Goal: Complete application form

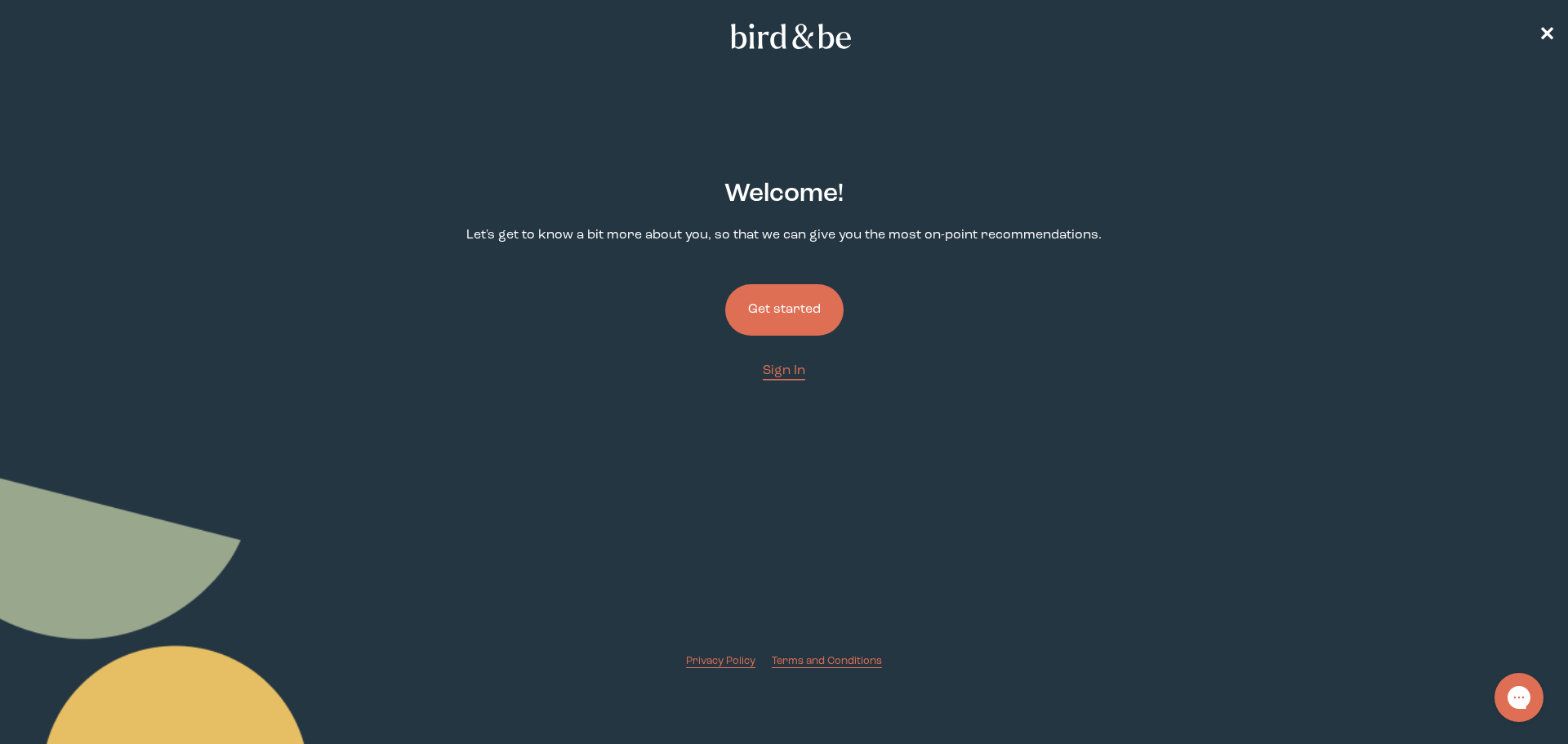
click at [806, 312] on button "Get started" at bounding box center [784, 310] width 118 height 51
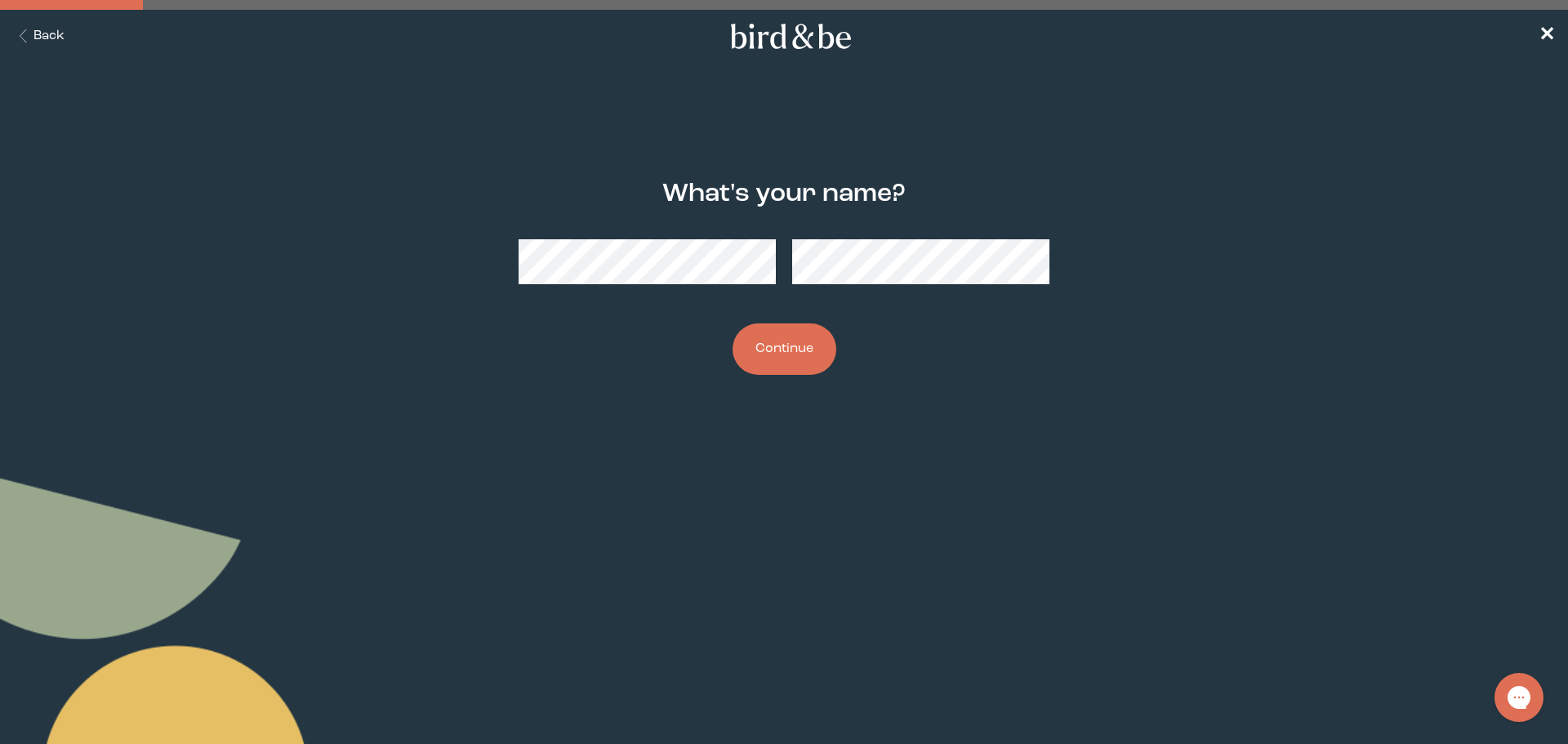
click at [772, 356] on button "Continue" at bounding box center [785, 348] width 104 height 51
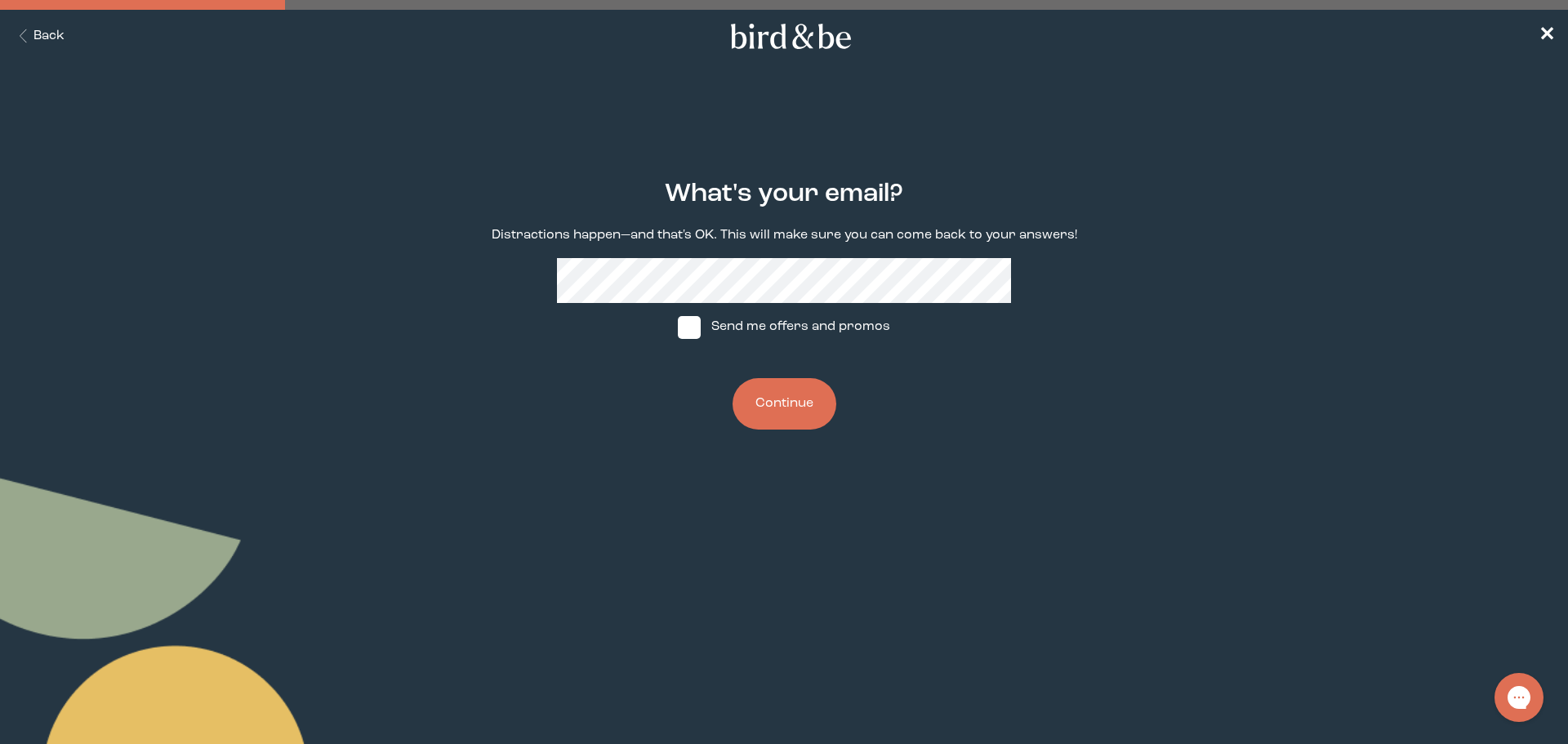
click at [794, 413] on button "Continue" at bounding box center [785, 403] width 104 height 51
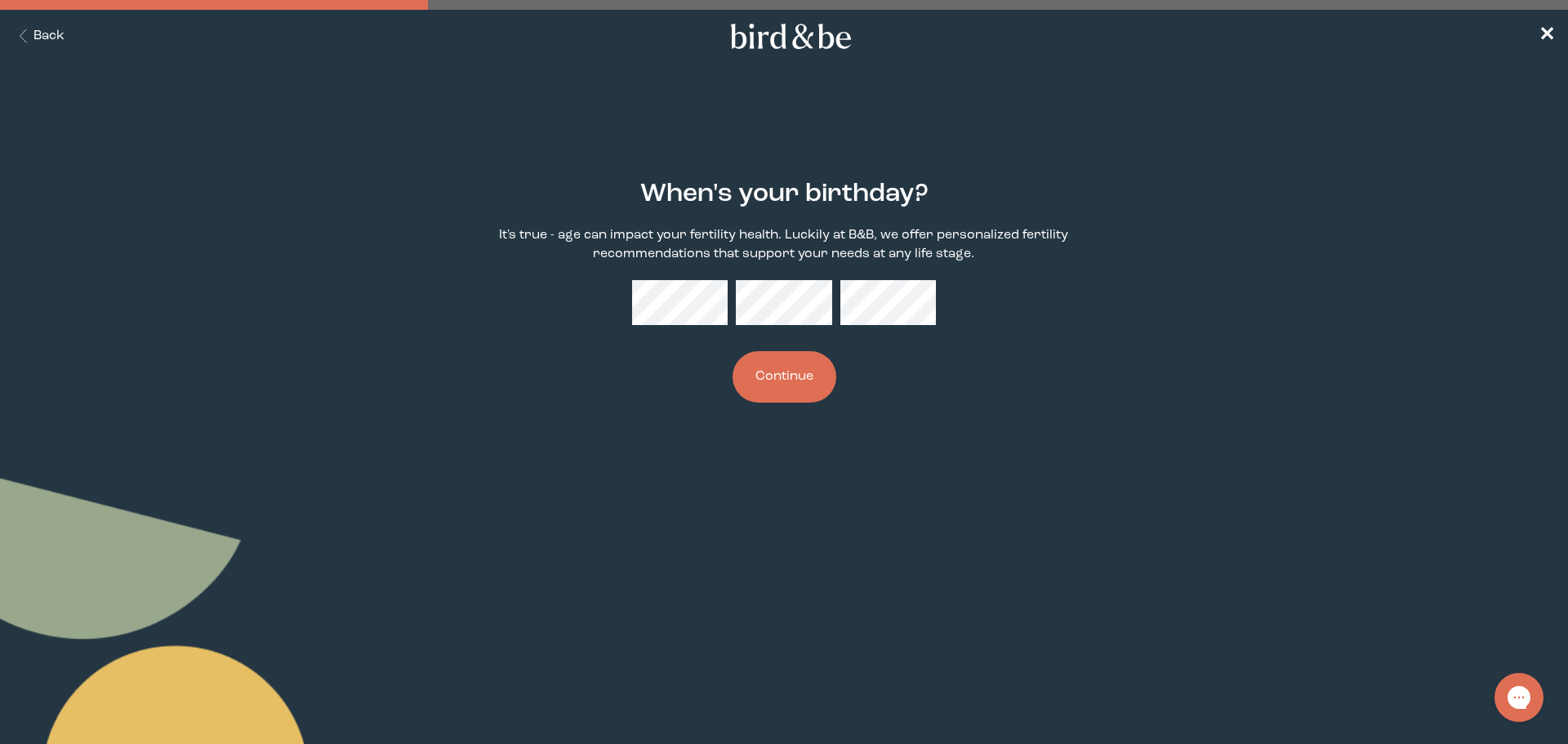
click at [804, 376] on button "Continue" at bounding box center [785, 376] width 104 height 51
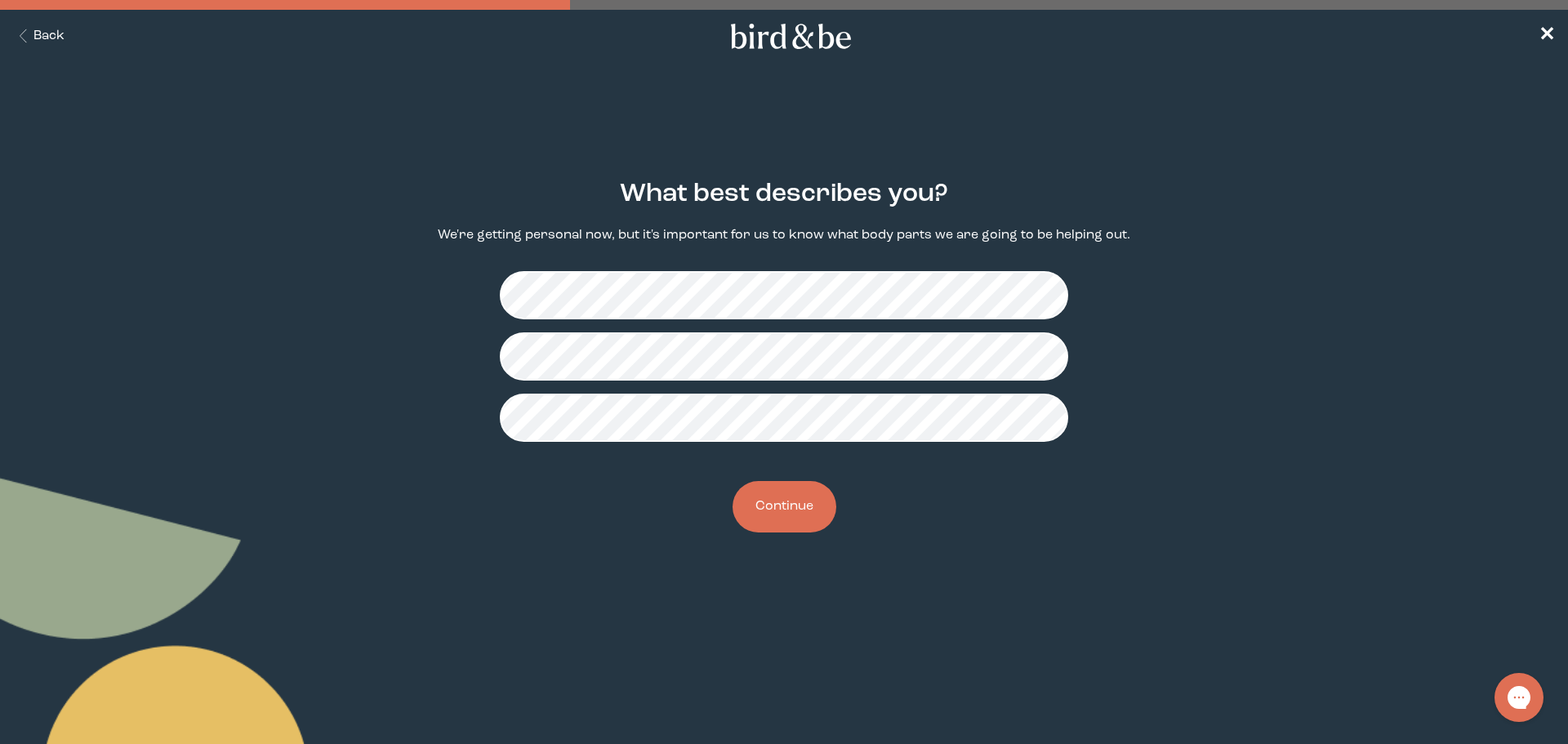
click at [796, 515] on button "Continue" at bounding box center [785, 506] width 104 height 51
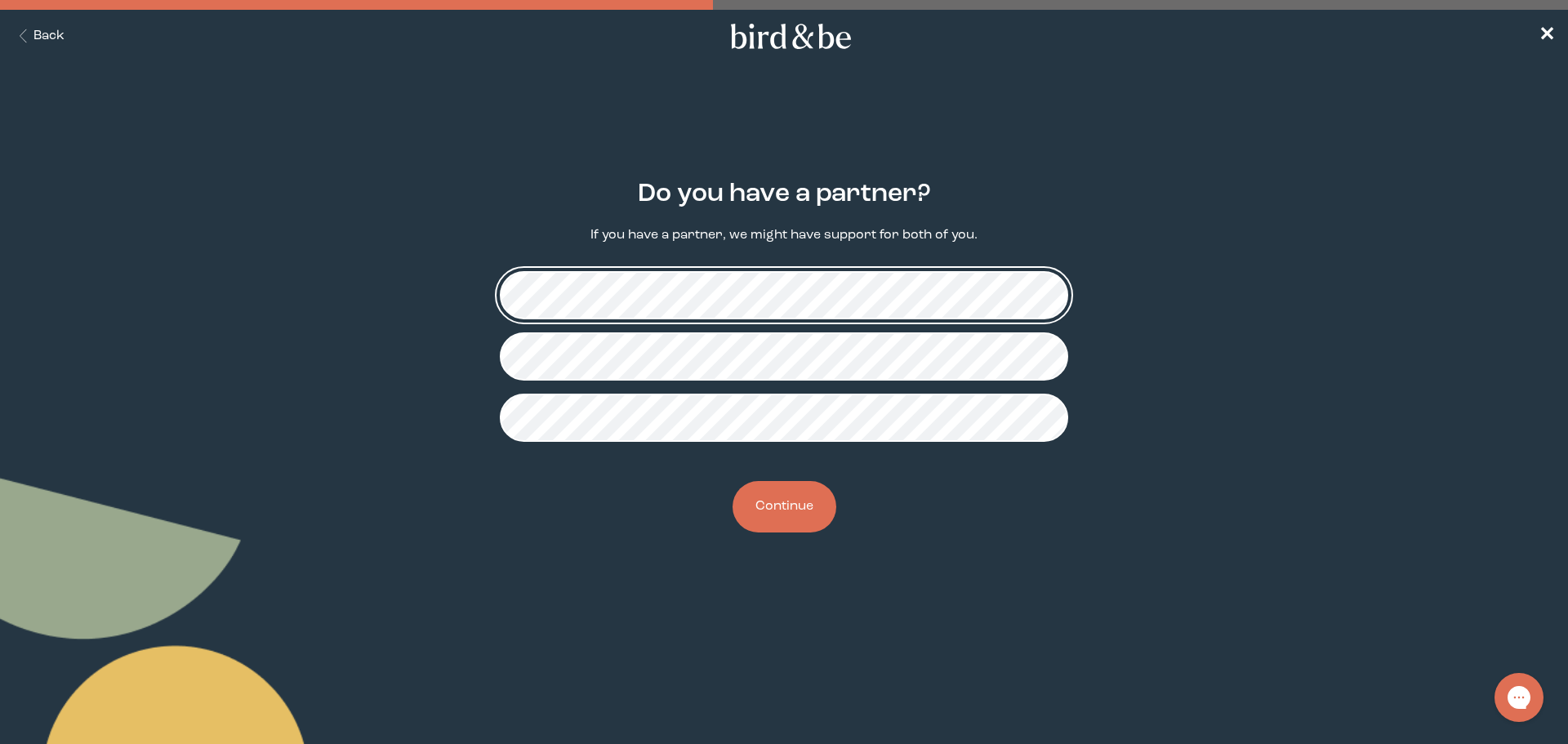
click at [984, 558] on form "Do you have a partner? If you have a partner, we might have support for both of…" at bounding box center [784, 356] width 784 height 432
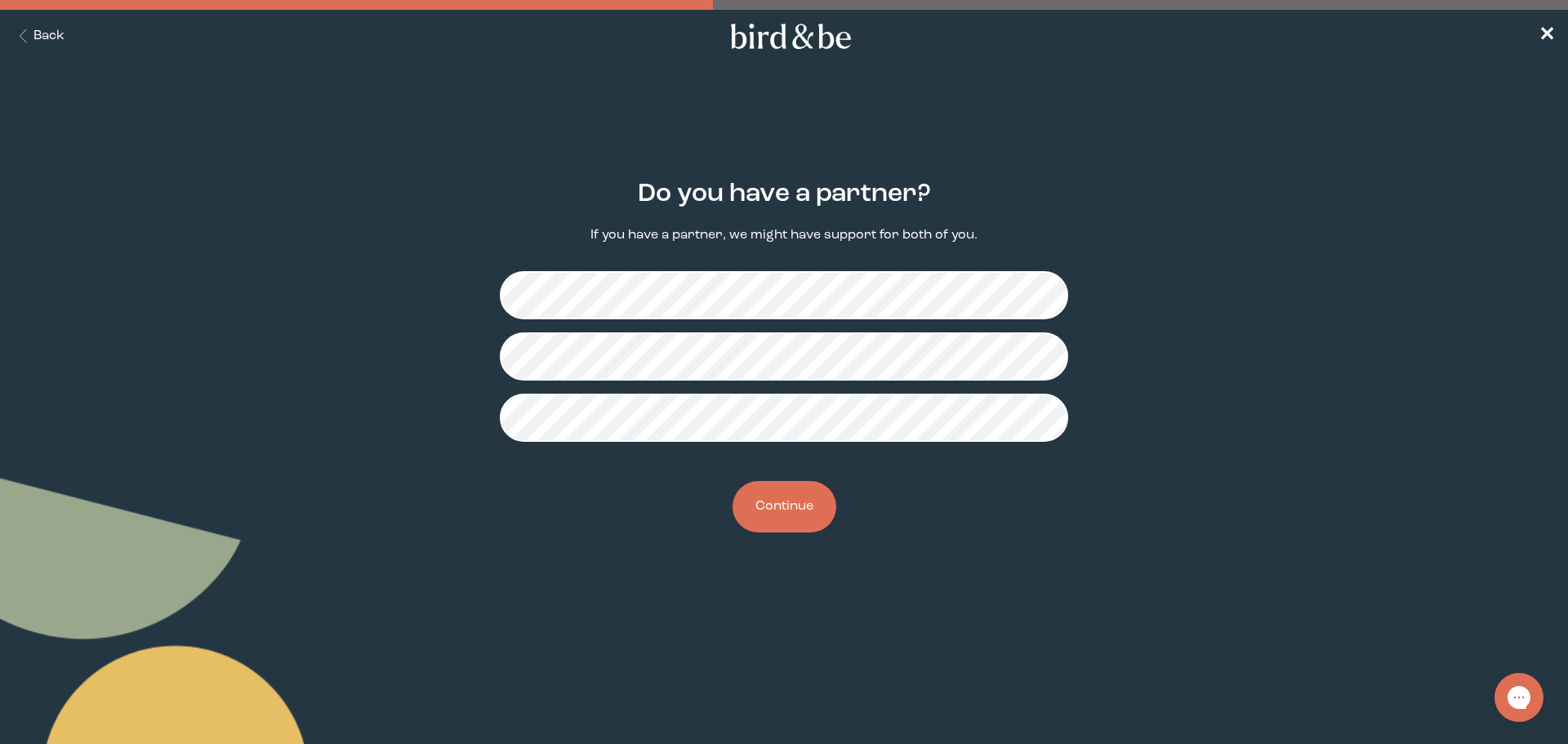
click at [788, 505] on button "Continue" at bounding box center [785, 506] width 104 height 51
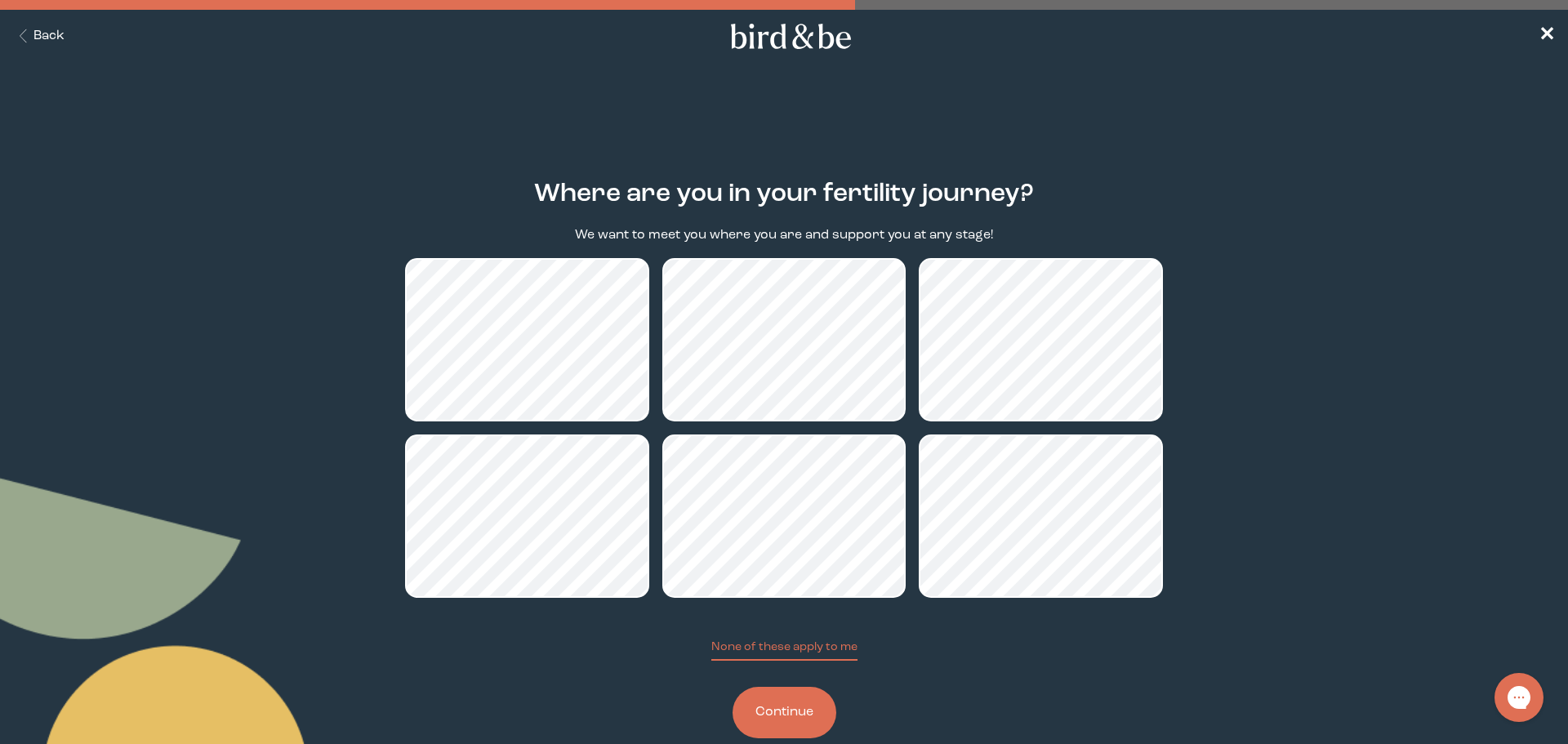
click at [774, 717] on button "Continue" at bounding box center [785, 712] width 104 height 51
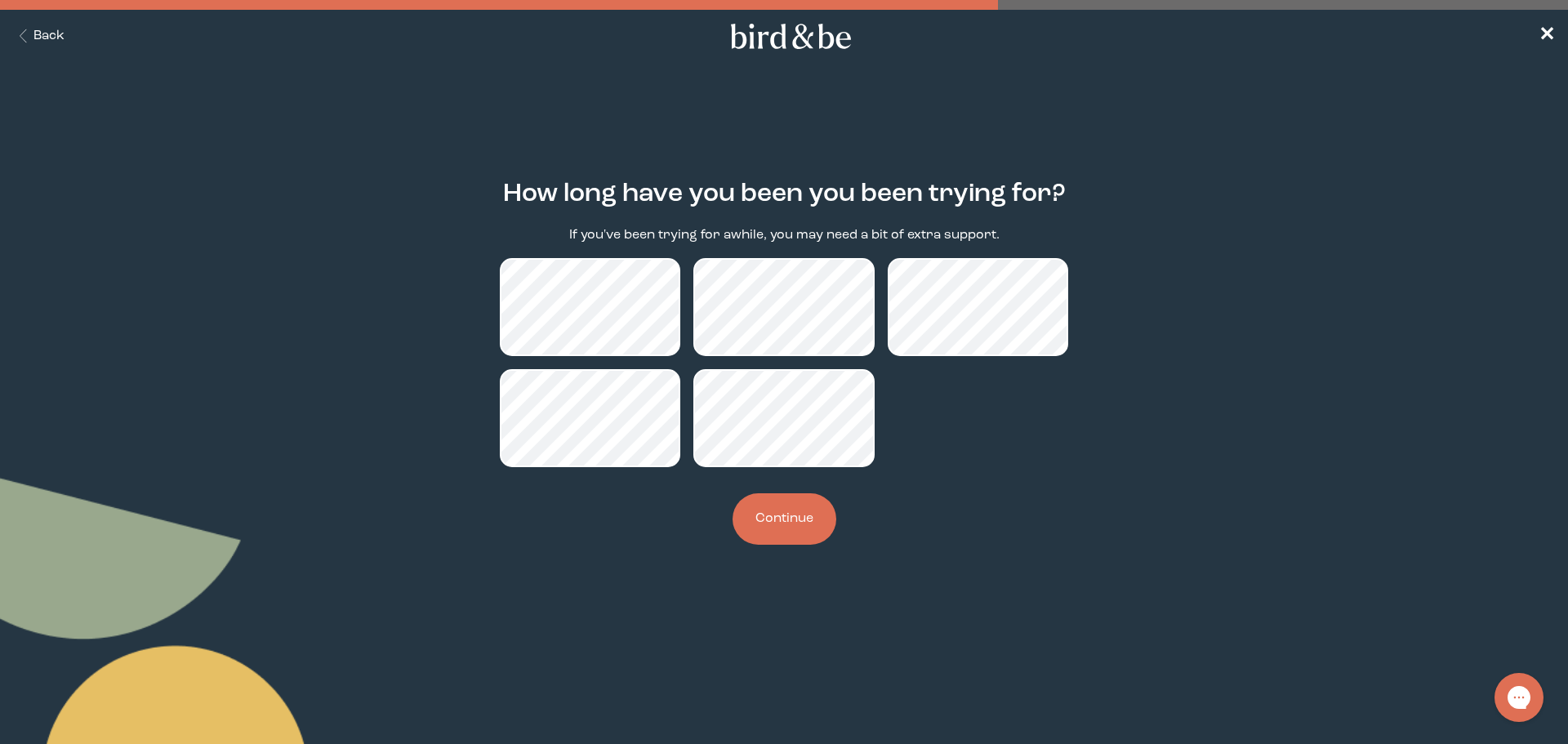
click at [802, 522] on button "Continue" at bounding box center [785, 519] width 104 height 51
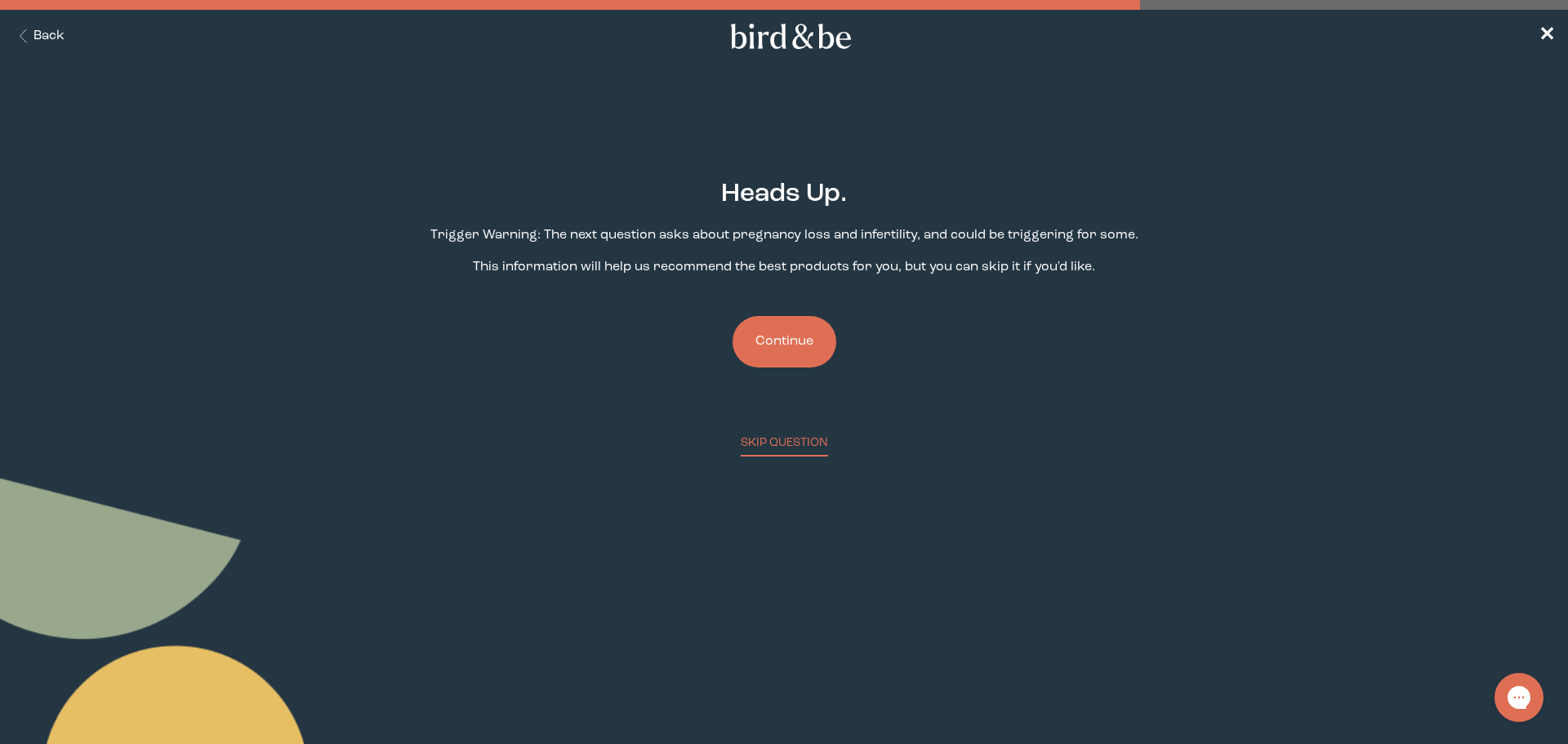
click at [775, 338] on button "Continue" at bounding box center [785, 341] width 104 height 51
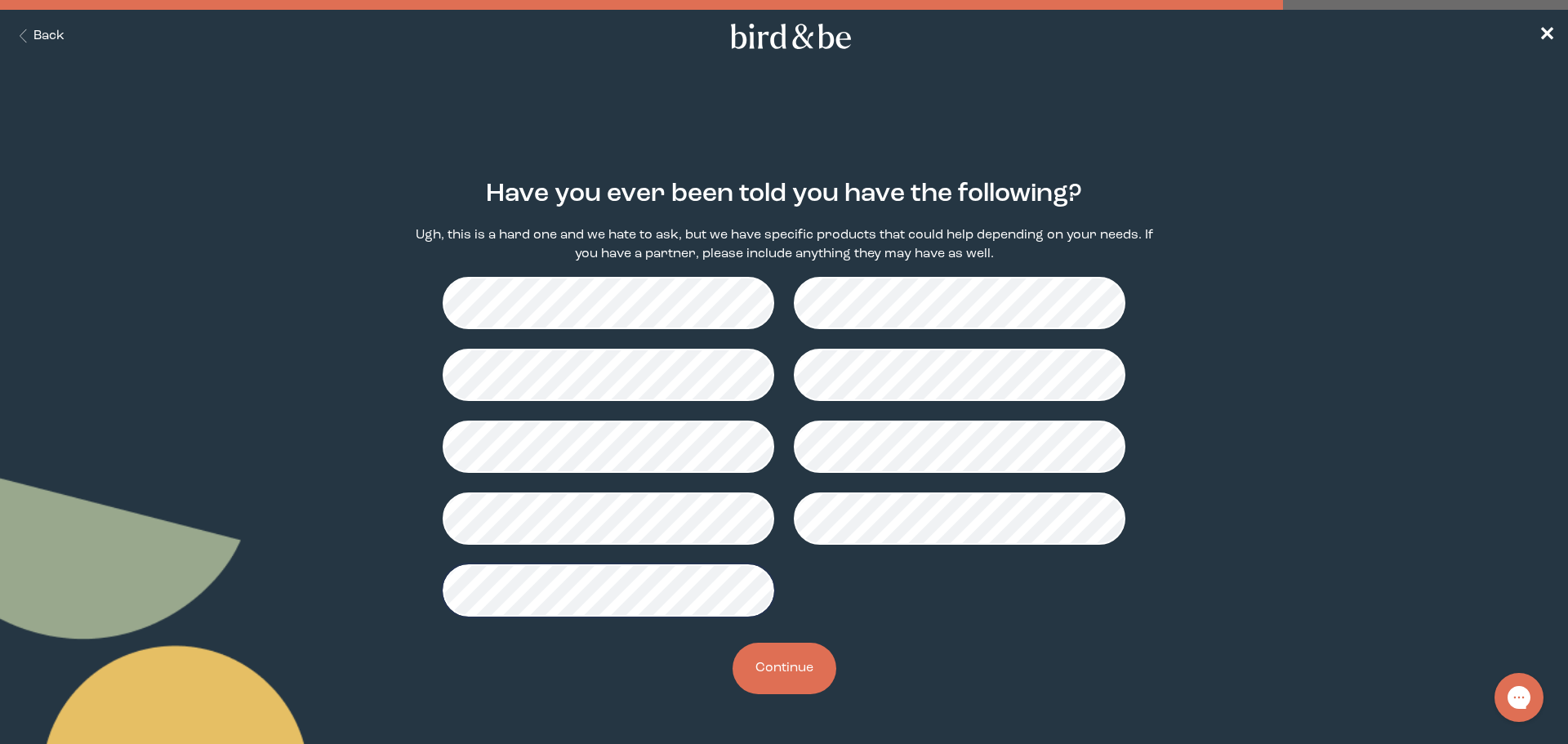
click at [814, 679] on button "Continue" at bounding box center [785, 668] width 104 height 51
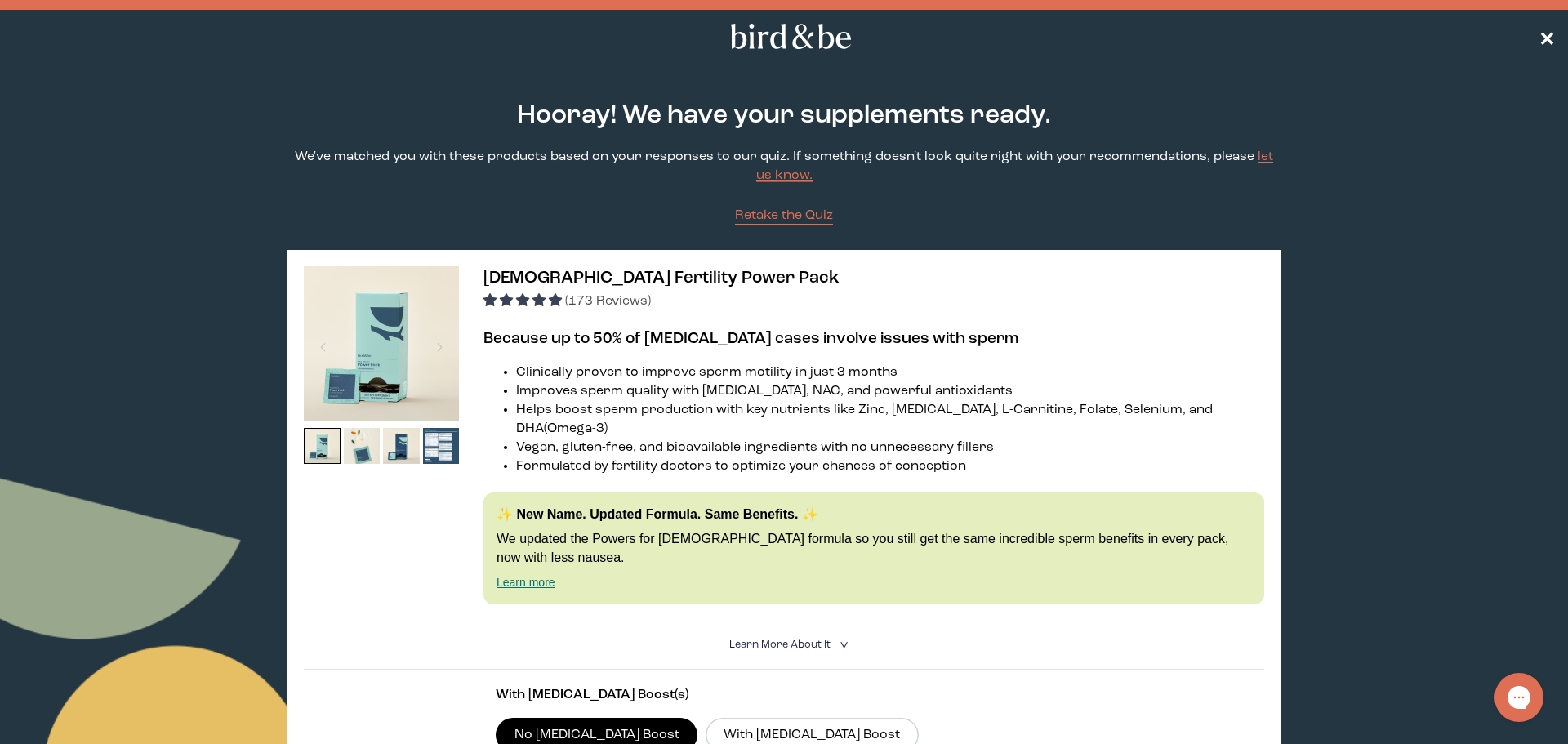
click at [1539, 27] on nav "✕" at bounding box center [784, 36] width 1568 height 52
click at [1549, 32] on span "✕" at bounding box center [1546, 36] width 16 height 19
drag, startPoint x: 1548, startPoint y: 34, endPoint x: 1523, endPoint y: 33, distance: 25.0
click at [1547, 34] on span "✕" at bounding box center [1546, 35] width 16 height 19
